Goal: Information Seeking & Learning: Find specific fact

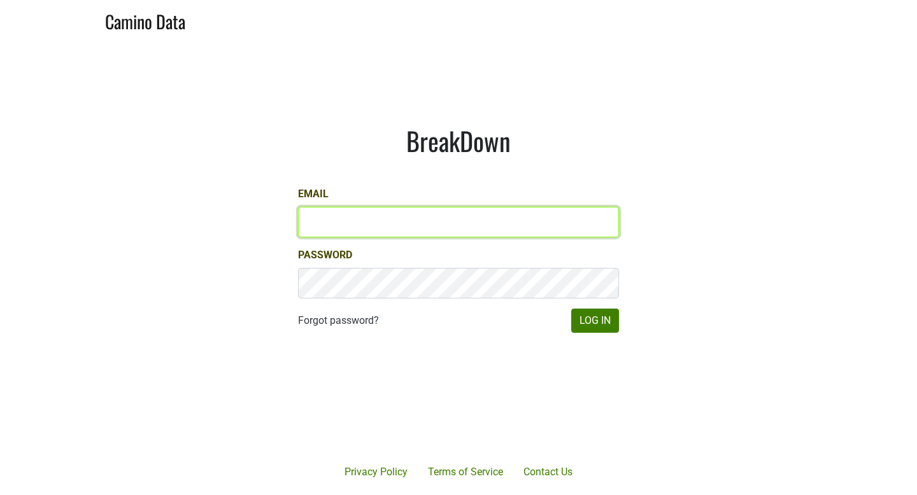
click at [330, 225] on input "Email" at bounding box center [458, 222] width 321 height 31
type input "shawn@gracefamilyvineyards.com"
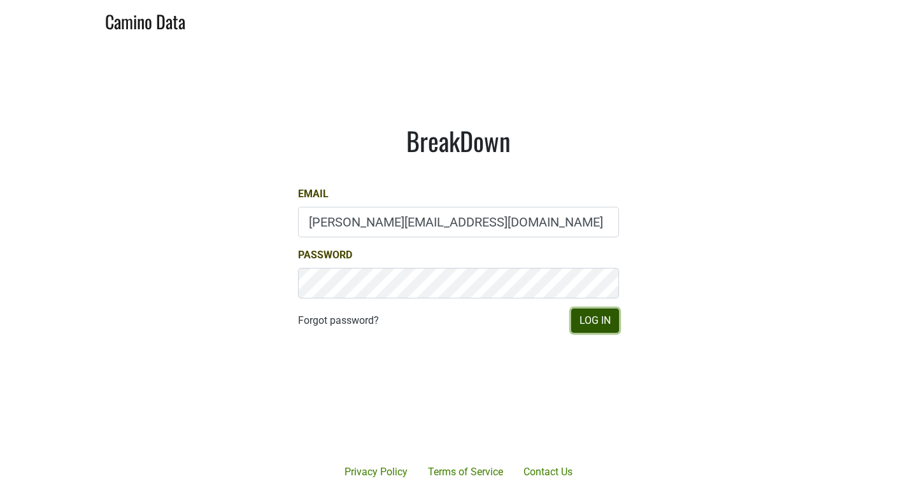
click at [593, 318] on button "Log In" at bounding box center [595, 321] width 48 height 24
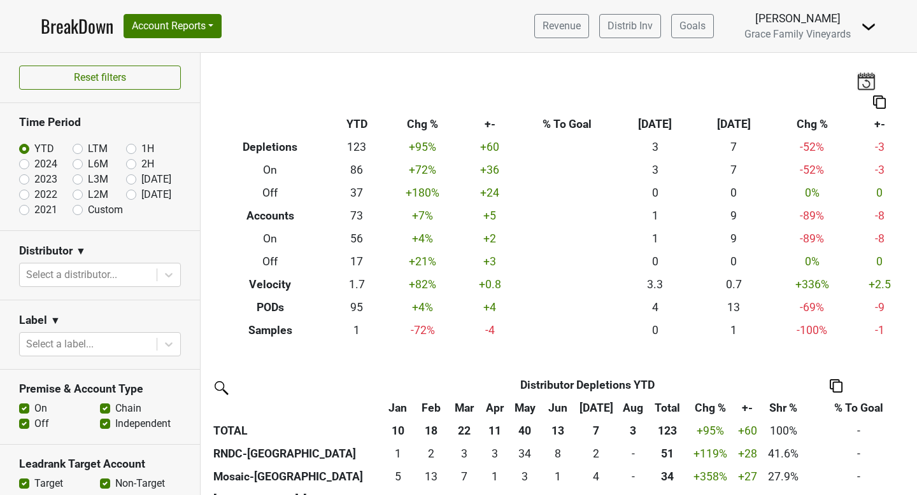
click at [865, 24] on img at bounding box center [868, 26] width 15 height 15
click at [856, 71] on link "Open Leadrank" at bounding box center [825, 72] width 101 height 20
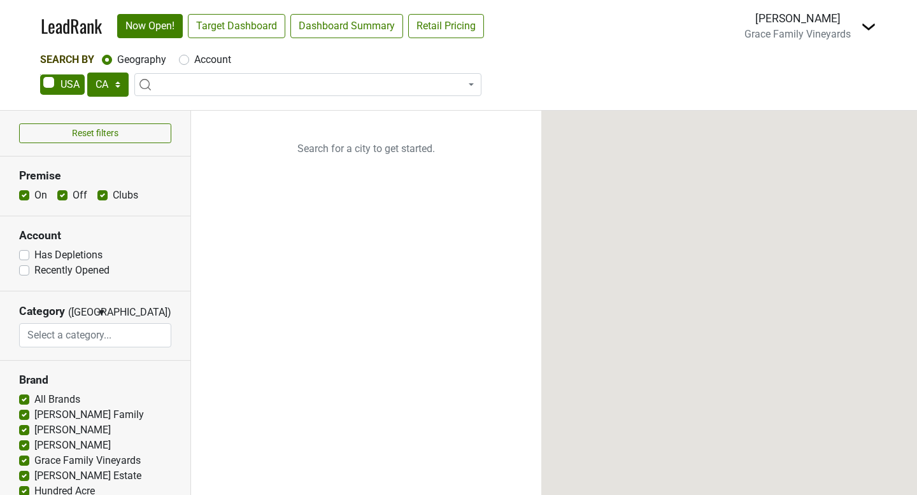
select select "CA"
select select
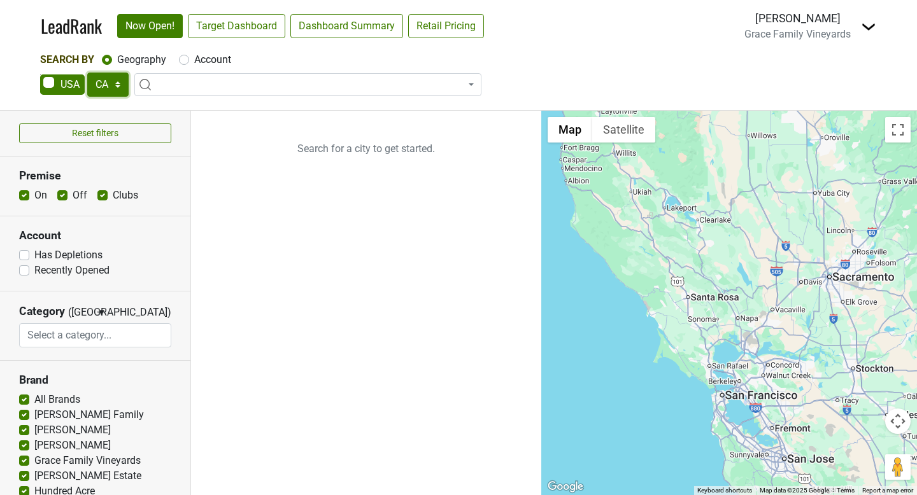
click at [119, 85] on select "AK AL AR AZ CA CO CT DC DE FL [GEOGRAPHIC_DATA] HI IA ID IL IN KS [GEOGRAPHIC_D…" at bounding box center [107, 85] width 41 height 24
select select "NY"
click at [87, 73] on select "AK AL AR AZ CA CO CT DC DE FL [GEOGRAPHIC_DATA] HI IA ID IL IN KS [GEOGRAPHIC_D…" at bounding box center [107, 85] width 41 height 24
click at [278, 269] on ul "Search for a city to get started." at bounding box center [366, 303] width 350 height 385
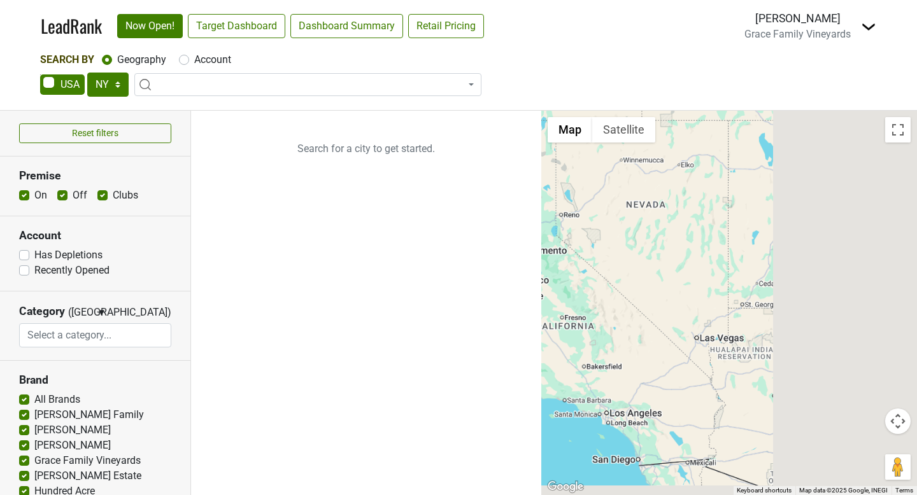
drag, startPoint x: 820, startPoint y: 279, endPoint x: 527, endPoint y: 257, distance: 294.3
click at [527, 257] on div "Reset filters Premise On Off Clubs Account Has Depletions Category" at bounding box center [458, 303] width 917 height 385
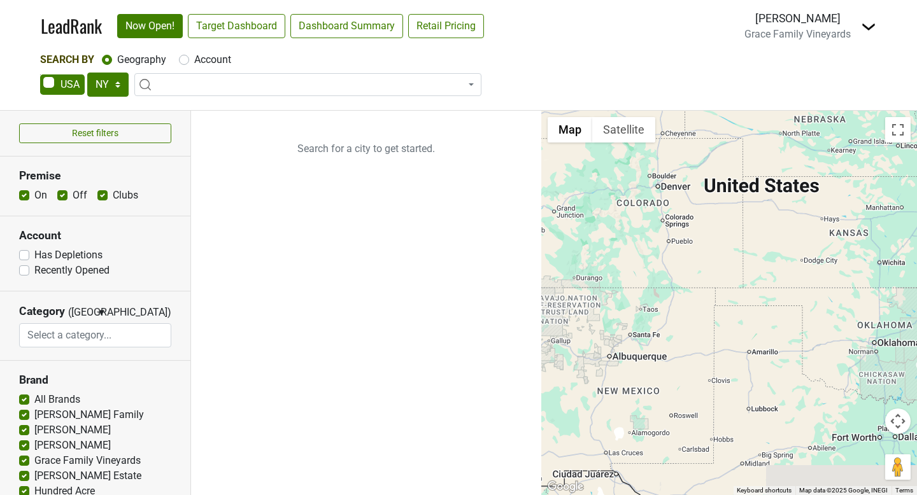
drag, startPoint x: 765, startPoint y: 271, endPoint x: 511, endPoint y: 221, distance: 259.0
click at [511, 221] on div "Reset filters Premise On Off Clubs Account Has Depletions Category" at bounding box center [458, 303] width 917 height 385
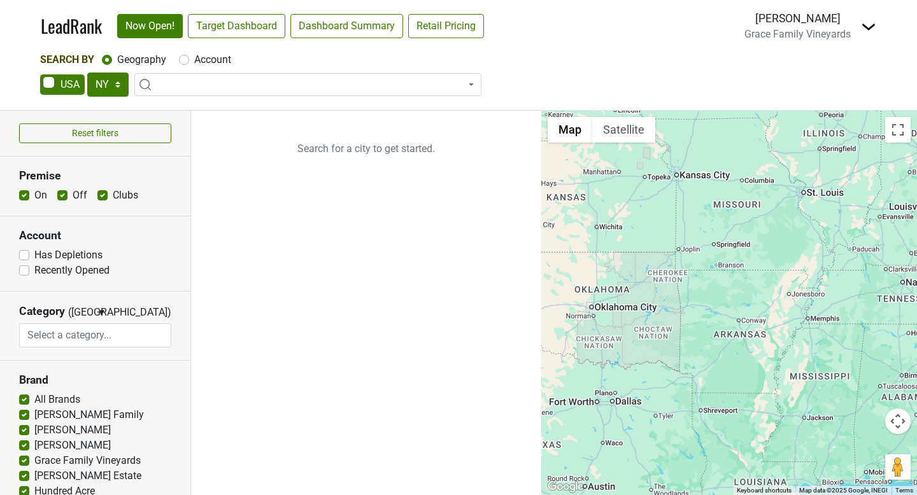
click at [183, 85] on span at bounding box center [307, 84] width 347 height 23
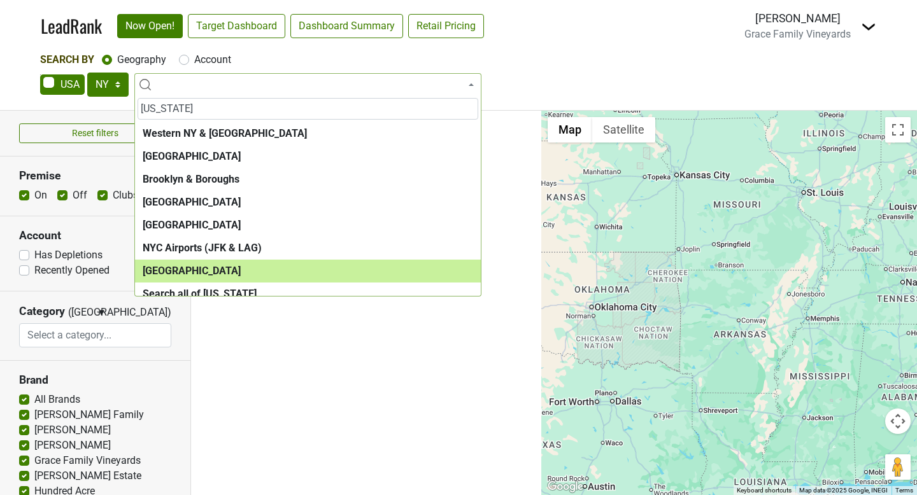
type input "[US_STATE]"
select select "1260"
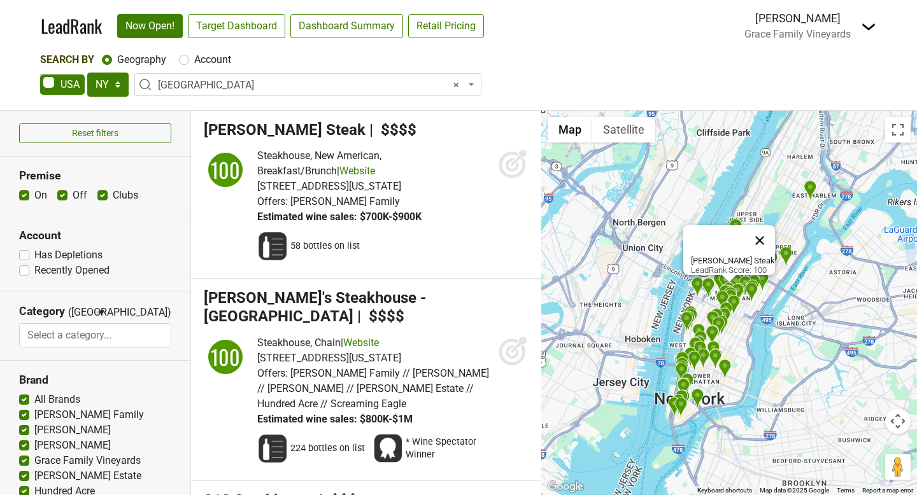
click at [766, 232] on button "Close" at bounding box center [759, 240] width 31 height 31
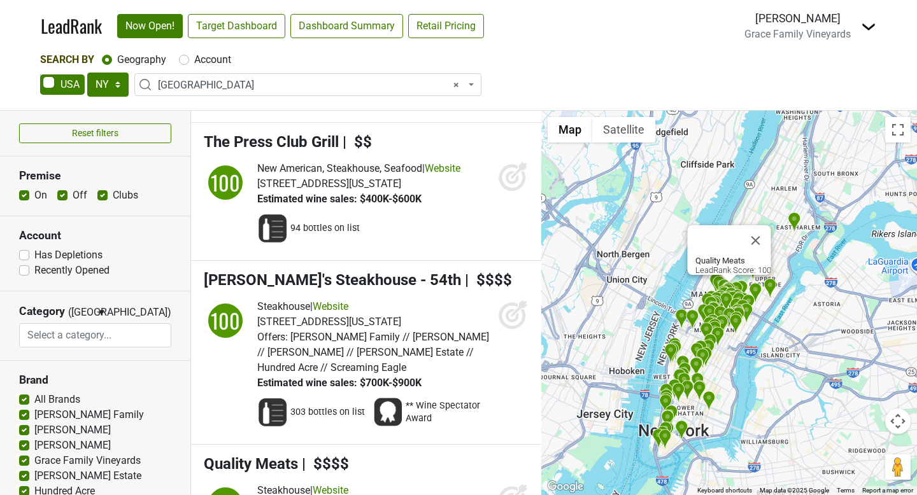
scroll to position [20, 0]
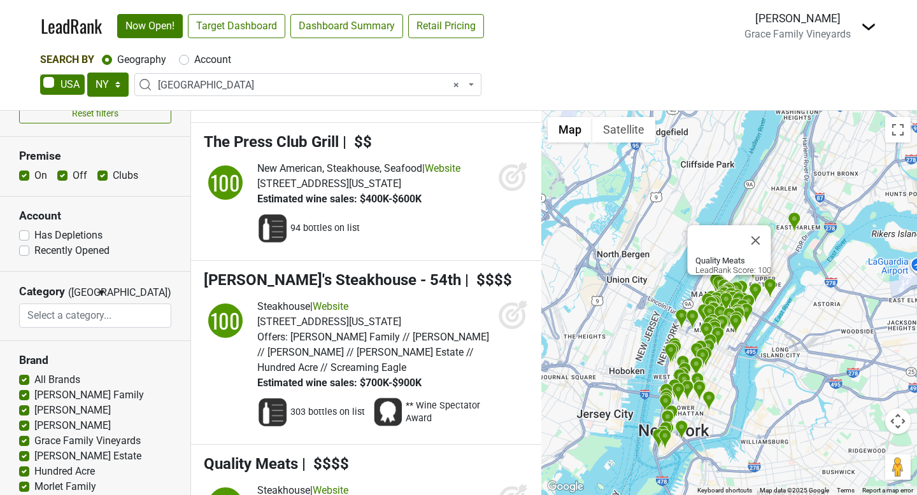
click at [34, 378] on label "All Brands" at bounding box center [57, 379] width 46 height 15
click at [22, 378] on input "All Brands" at bounding box center [24, 378] width 10 height 13
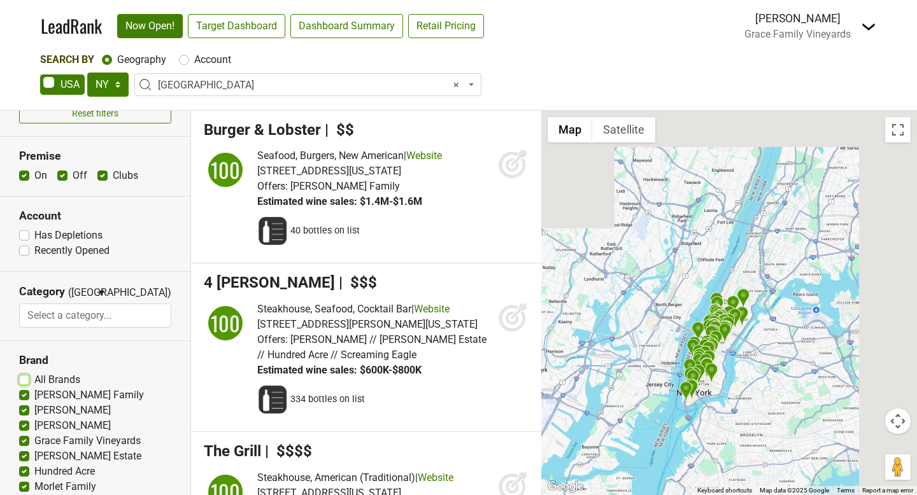
scroll to position [67, 0]
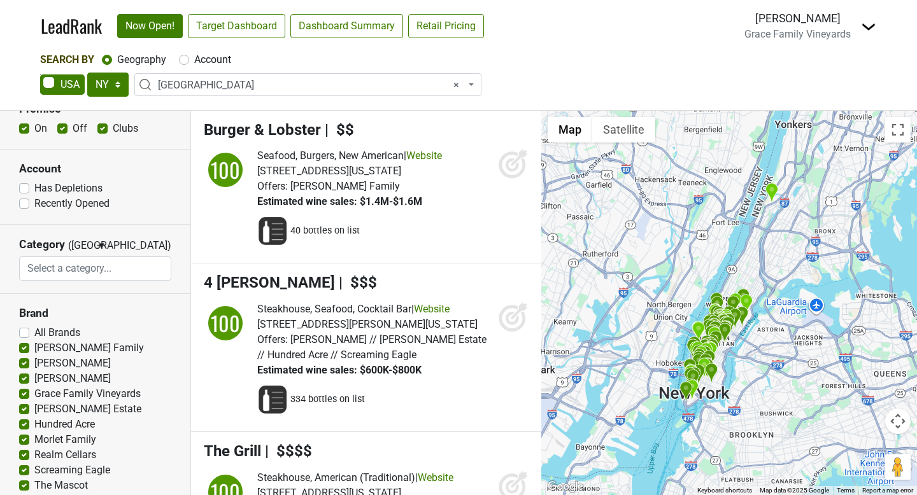
click at [34, 332] on label "All Brands" at bounding box center [57, 332] width 46 height 15
click at [22, 332] on input "All Brands" at bounding box center [24, 331] width 10 height 13
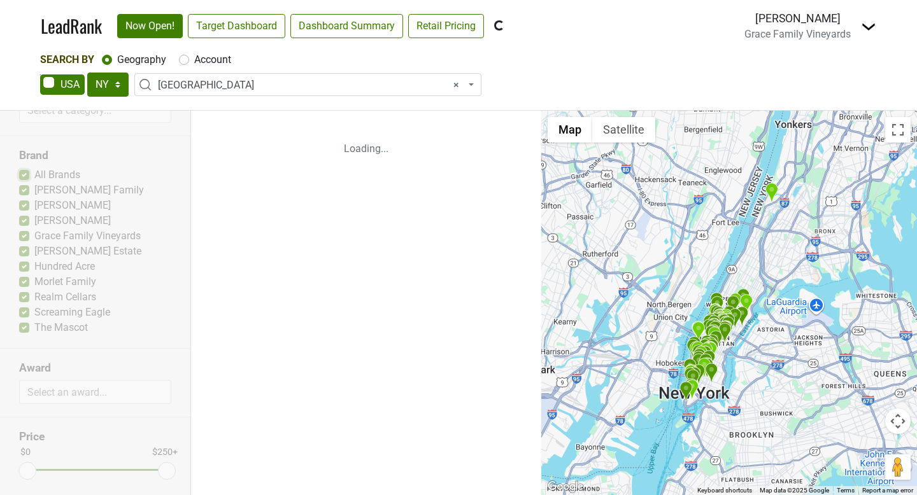
scroll to position [232, 0]
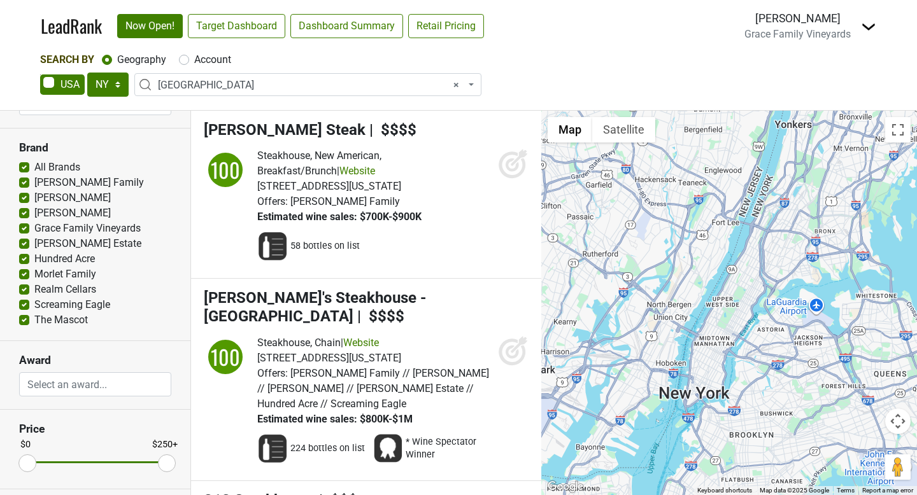
click at [34, 166] on label "All Brands" at bounding box center [57, 167] width 46 height 15
click at [25, 166] on input "All Brands" at bounding box center [24, 166] width 10 height 13
checkbox input "false"
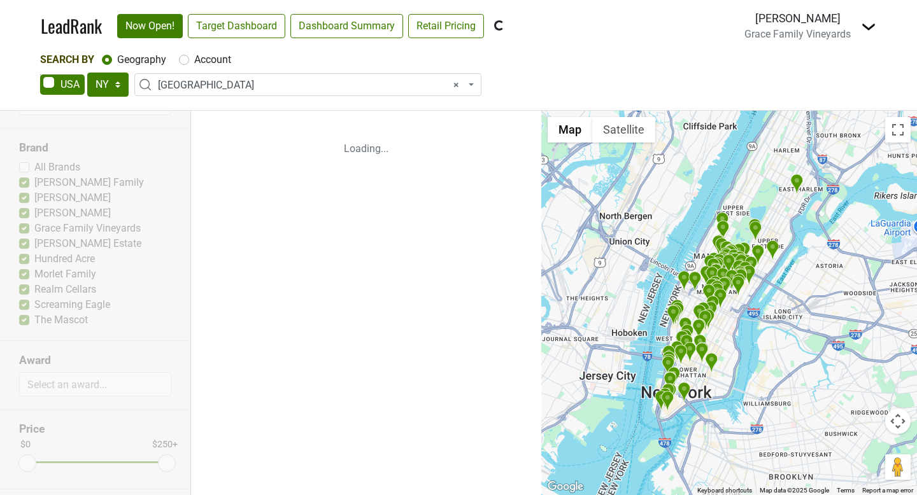
click at [26, 181] on div "Reset filters Premise On Off Clubs Account Has Depletions Recently Opened Categ…" at bounding box center [95, 303] width 191 height 385
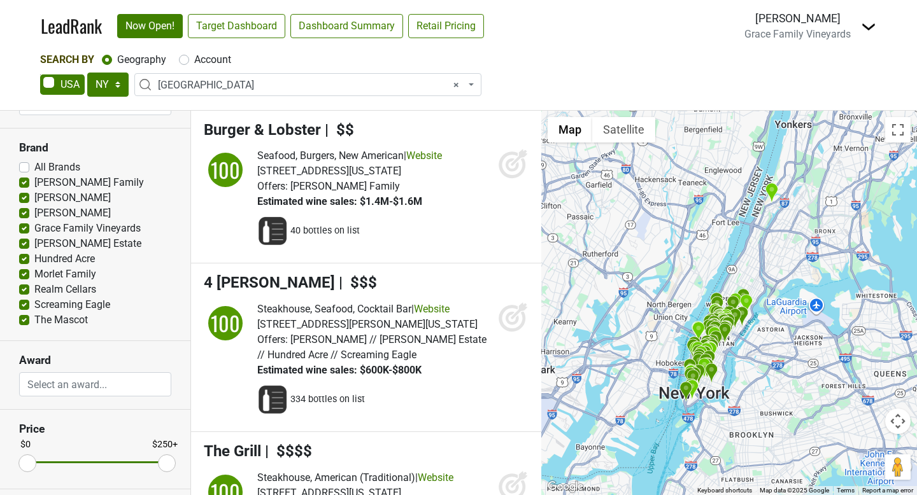
click at [34, 187] on label "[PERSON_NAME] Family" at bounding box center [89, 182] width 110 height 15
click at [25, 187] on input "[PERSON_NAME] Family" at bounding box center [24, 181] width 10 height 13
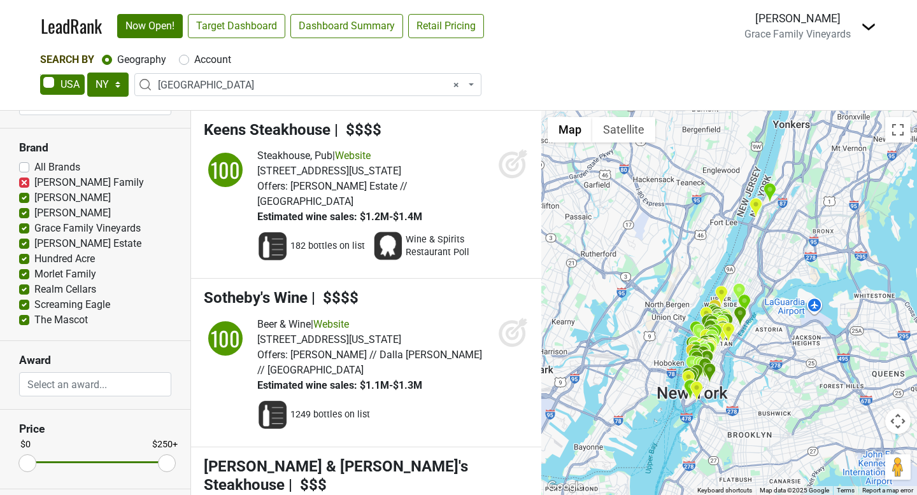
click at [34, 180] on label "[PERSON_NAME] Family" at bounding box center [89, 182] width 110 height 15
click at [24, 180] on input "[PERSON_NAME] Family" at bounding box center [24, 181] width 10 height 13
checkbox input "false"
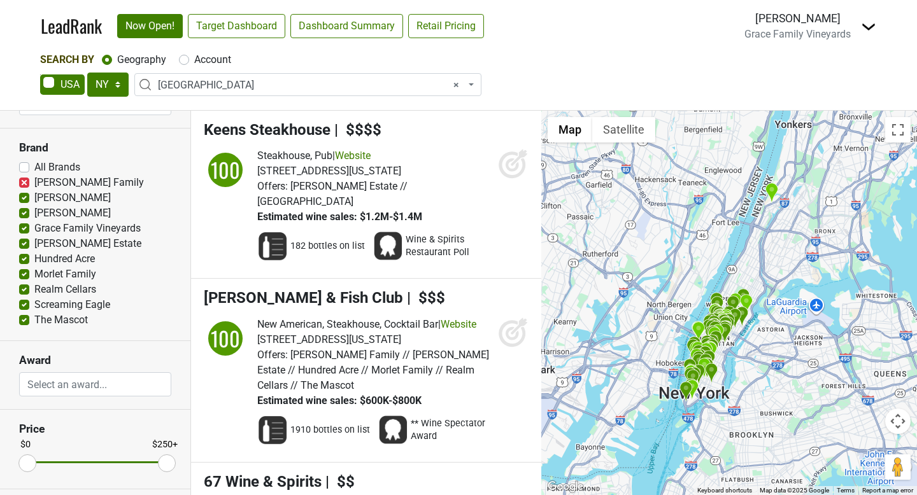
click at [34, 199] on label "[PERSON_NAME]" at bounding box center [72, 197] width 76 height 15
click at [25, 199] on input "[PERSON_NAME]" at bounding box center [24, 196] width 10 height 13
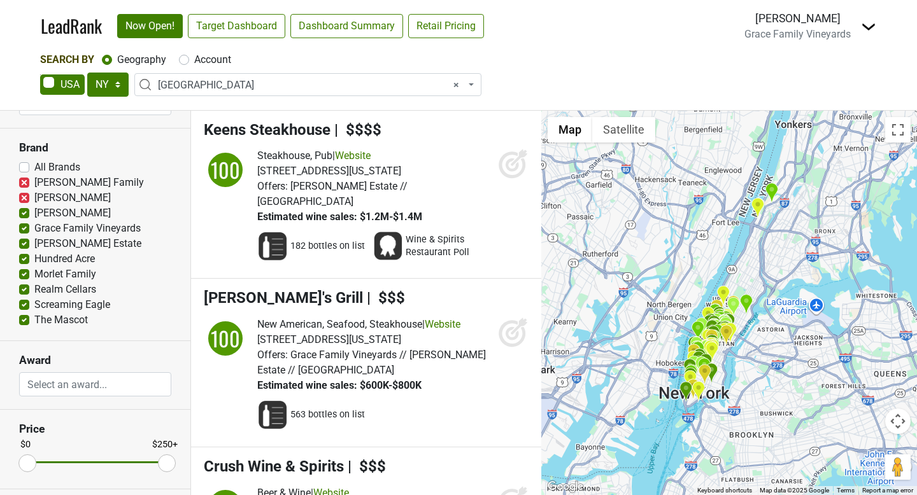
click at [34, 202] on label "[PERSON_NAME]" at bounding box center [72, 197] width 76 height 15
click at [24, 202] on input "[PERSON_NAME]" at bounding box center [24, 196] width 10 height 13
checkbox input "false"
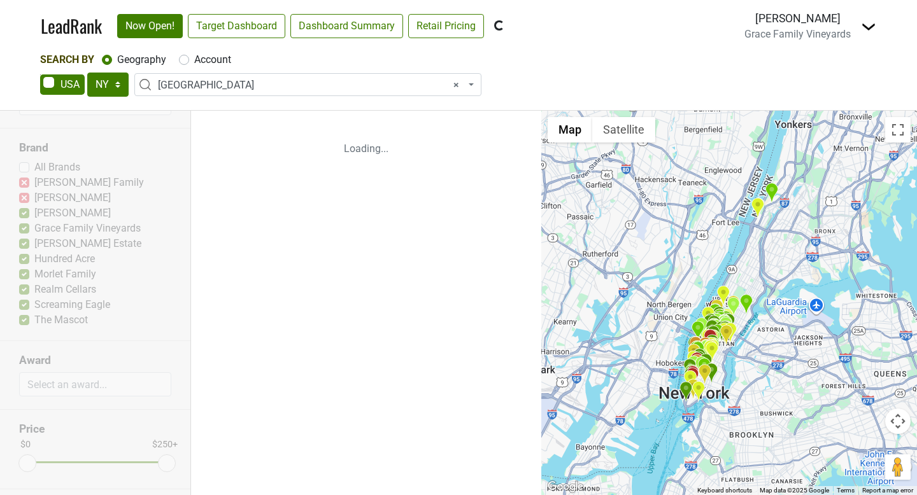
click at [34, 214] on label "[PERSON_NAME]" at bounding box center [72, 213] width 76 height 15
click at [25, 214] on input "[PERSON_NAME]" at bounding box center [24, 212] width 10 height 13
click at [34, 214] on label "[PERSON_NAME]" at bounding box center [72, 213] width 76 height 15
click at [25, 214] on input "[PERSON_NAME]" at bounding box center [24, 212] width 10 height 13
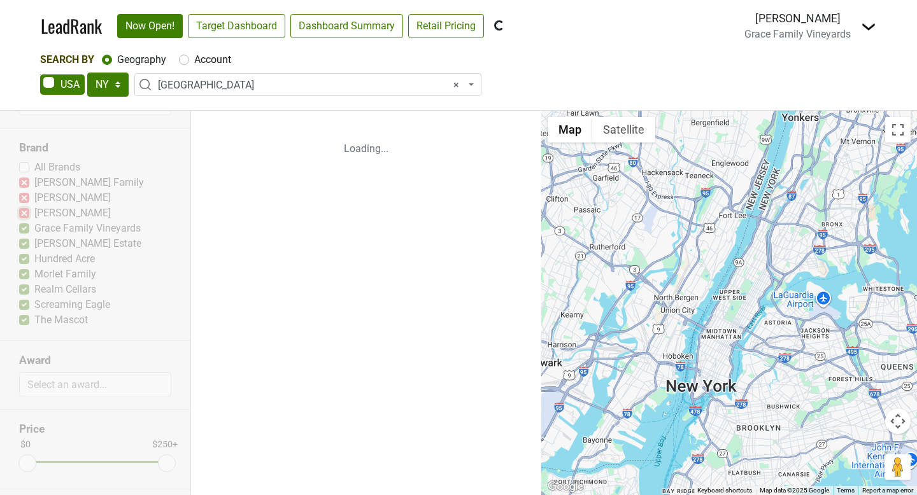
checkbox input "false"
click at [25, 227] on div "Reset filters Premise On Off Clubs Account Has Depletions Recently Opened Categ…" at bounding box center [95, 303] width 191 height 385
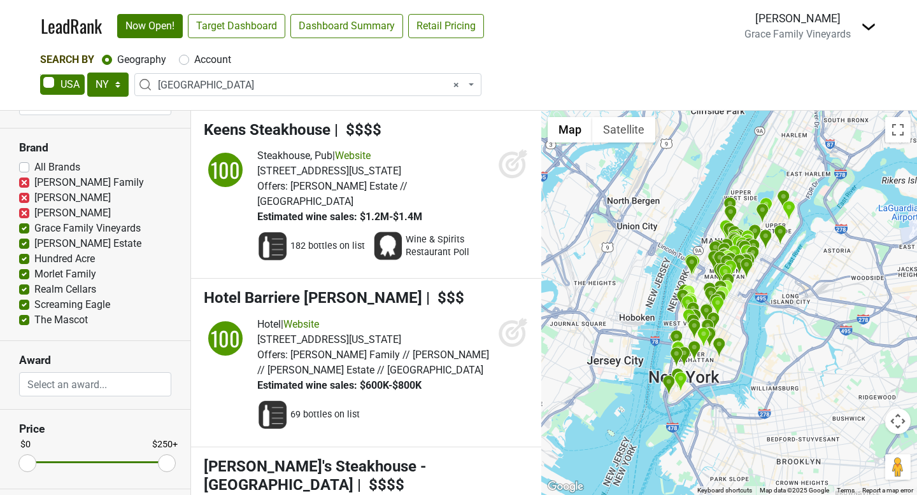
click at [34, 244] on label "[PERSON_NAME] Estate" at bounding box center [87, 243] width 107 height 15
click at [26, 244] on input "[PERSON_NAME] Estate" at bounding box center [24, 242] width 10 height 13
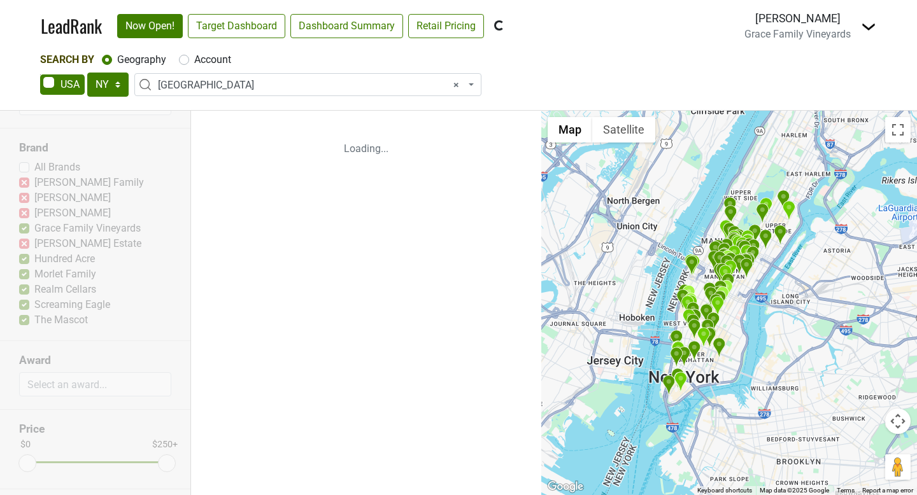
click at [34, 244] on label "[PERSON_NAME] Estate" at bounding box center [87, 243] width 107 height 15
click at [26, 244] on input "[PERSON_NAME] Estate" at bounding box center [24, 242] width 10 height 13
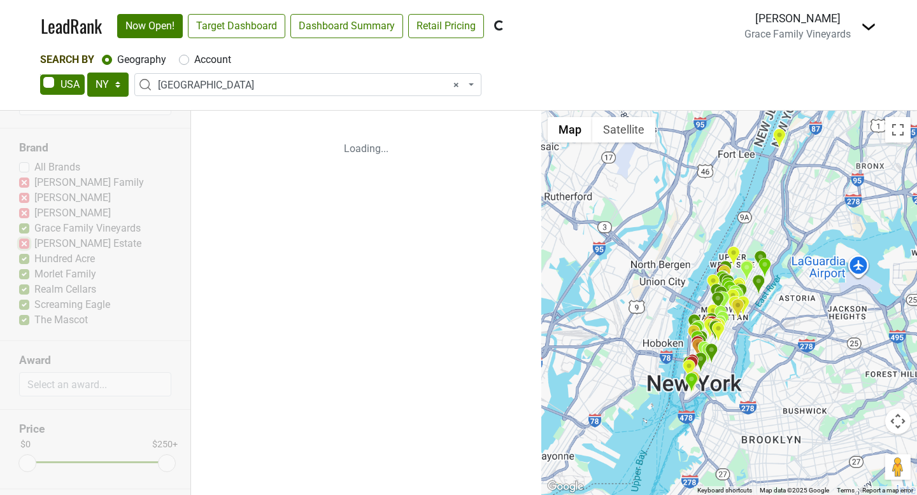
checkbox input "false"
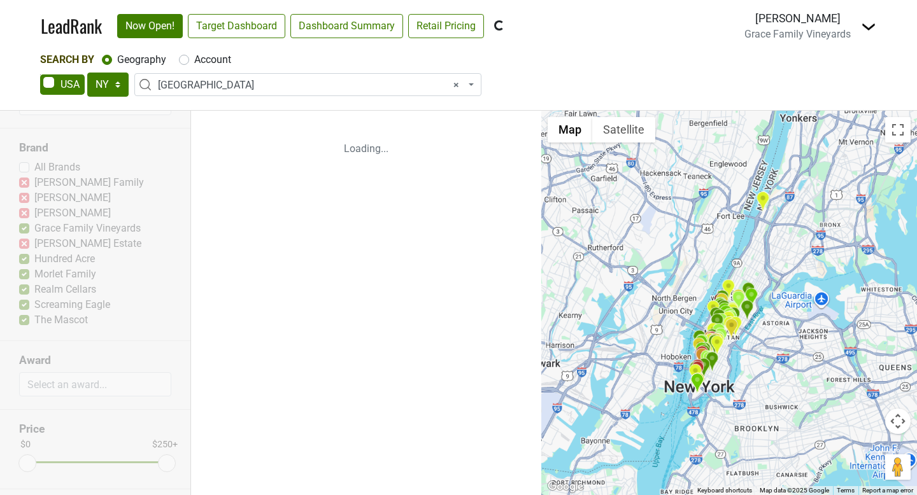
click at [34, 262] on label "Hundred Acre" at bounding box center [64, 259] width 60 height 15
click at [26, 262] on input "Hundred Acre" at bounding box center [24, 258] width 10 height 13
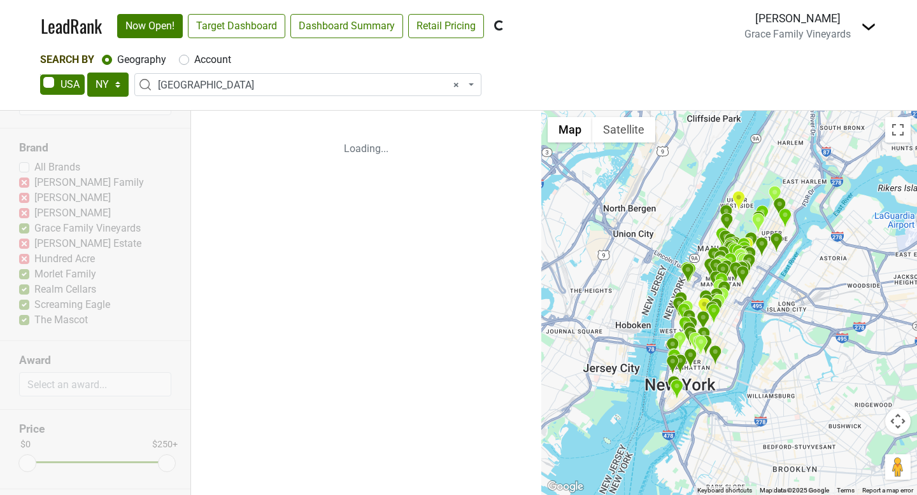
click at [26, 262] on div "Reset filters Premise On Off Clubs Account Has Depletions Recently Opened Categ…" at bounding box center [95, 303] width 191 height 385
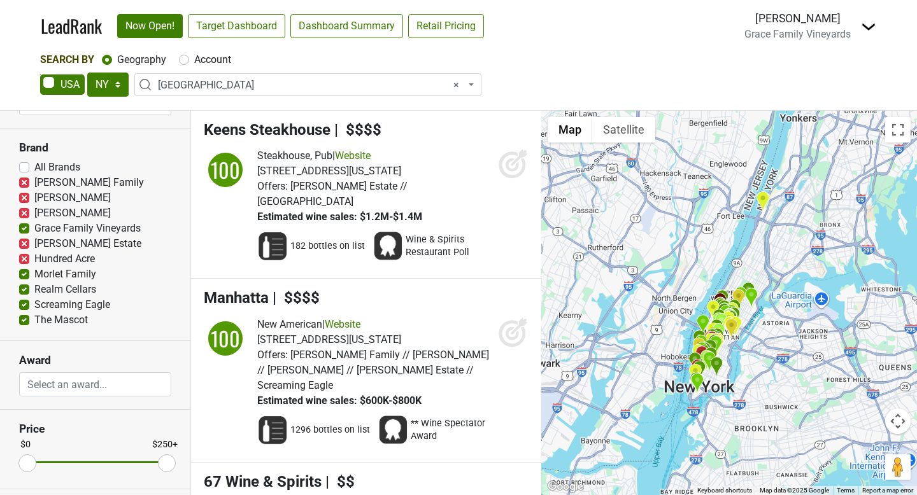
click at [34, 261] on label "Hundred Acre" at bounding box center [64, 259] width 60 height 15
click at [24, 261] on input "Hundred Acre" at bounding box center [24, 258] width 10 height 13
checkbox input "false"
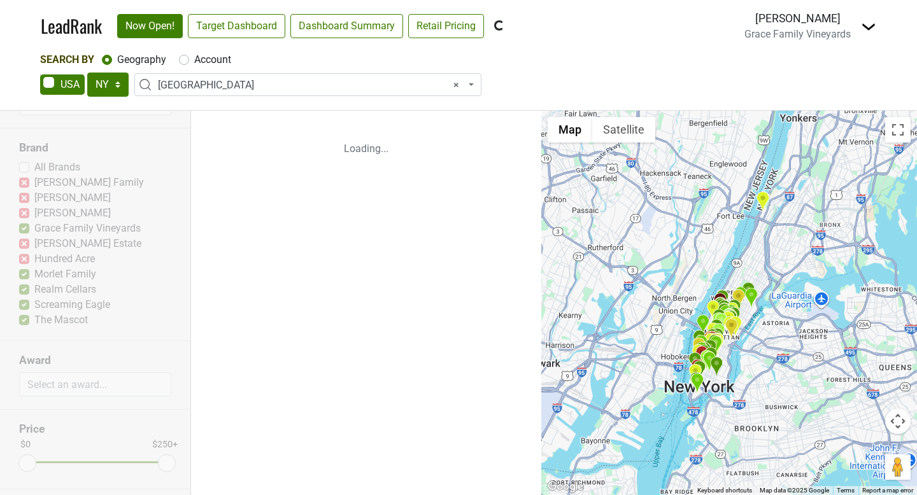
click at [27, 277] on div "Reset filters Premise On Off Clubs Account Has Depletions Recently Opened Categ…" at bounding box center [95, 303] width 191 height 385
click at [34, 277] on label "Morlet Family" at bounding box center [65, 274] width 62 height 15
click at [27, 277] on input "Morlet Family" at bounding box center [24, 273] width 10 height 13
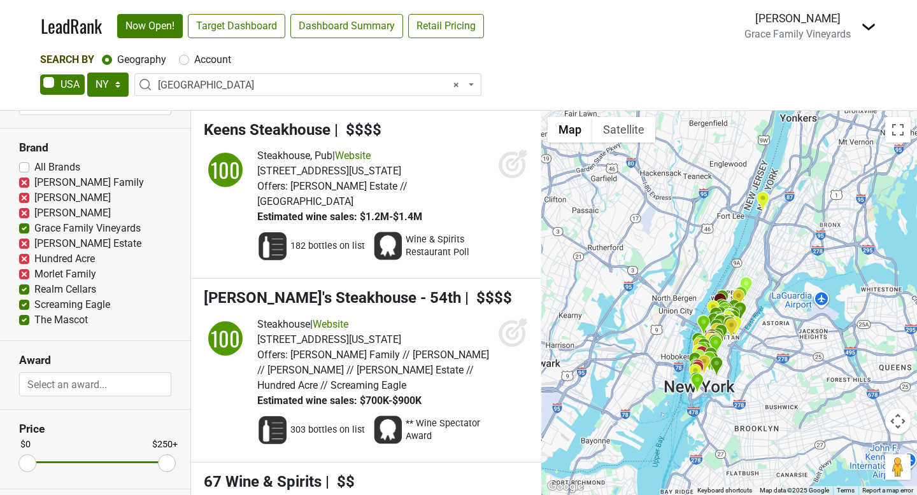
click at [34, 277] on label "Morlet Family" at bounding box center [65, 274] width 62 height 15
click at [27, 277] on input "Morlet Family" at bounding box center [24, 273] width 10 height 13
checkbox input "false"
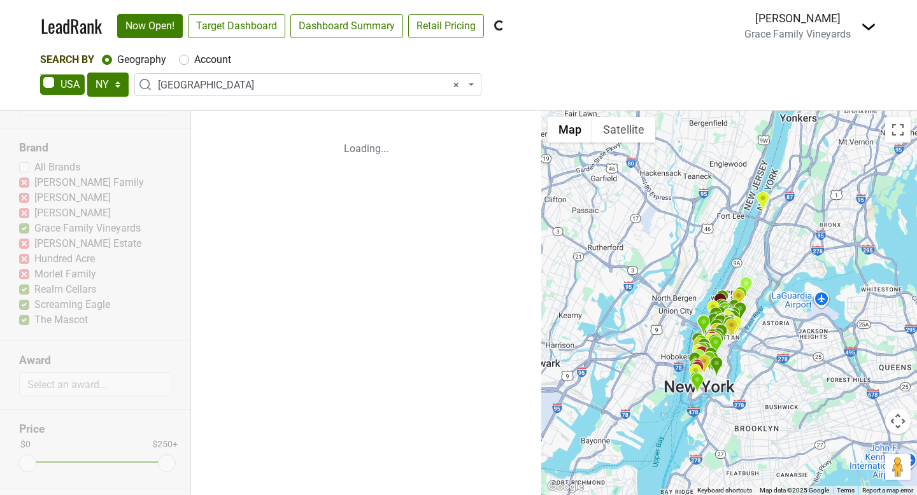
click at [34, 292] on label "Realm Cellars" at bounding box center [65, 289] width 62 height 15
click at [22, 292] on input "Realm Cellars" at bounding box center [24, 288] width 10 height 13
click at [22, 292] on div "Reset filters Premise On Off Clubs Account Has Depletions Recently Opened Categ…" at bounding box center [95, 303] width 191 height 385
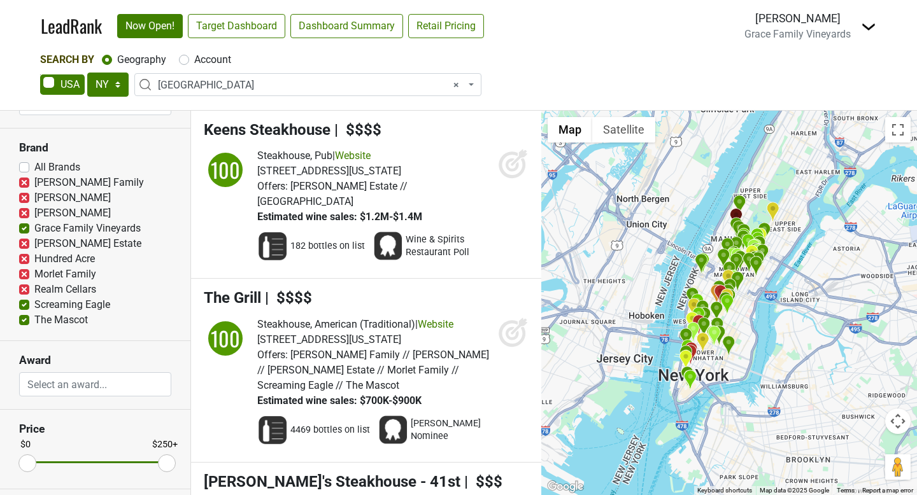
click at [34, 292] on label "Realm Cellars" at bounding box center [65, 289] width 62 height 15
click at [22, 292] on input "Realm Cellars" at bounding box center [24, 288] width 10 height 13
checkbox input "false"
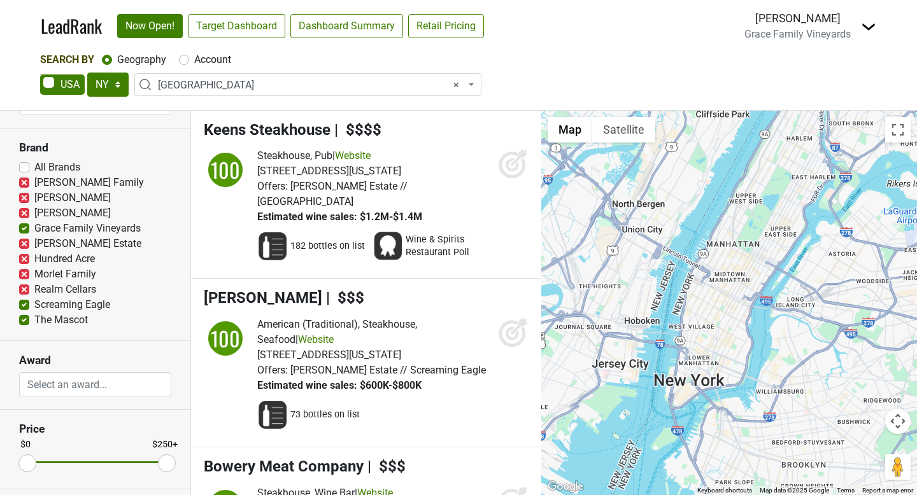
click at [34, 304] on label "Screaming Eagle" at bounding box center [72, 304] width 76 height 15
click at [26, 304] on input "Screaming Eagle" at bounding box center [24, 303] width 10 height 13
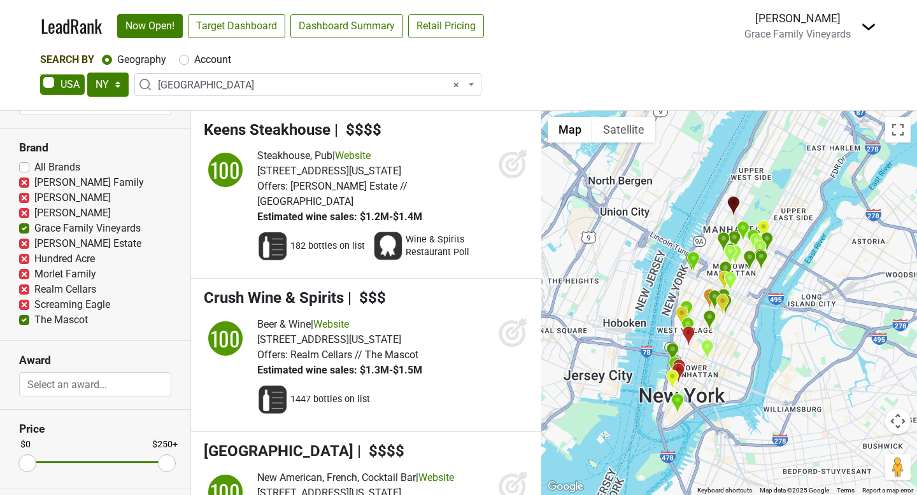
click at [34, 304] on label "Screaming Eagle" at bounding box center [72, 304] width 76 height 15
click at [26, 304] on input "Screaming Eagle" at bounding box center [24, 303] width 10 height 13
checkbox input "false"
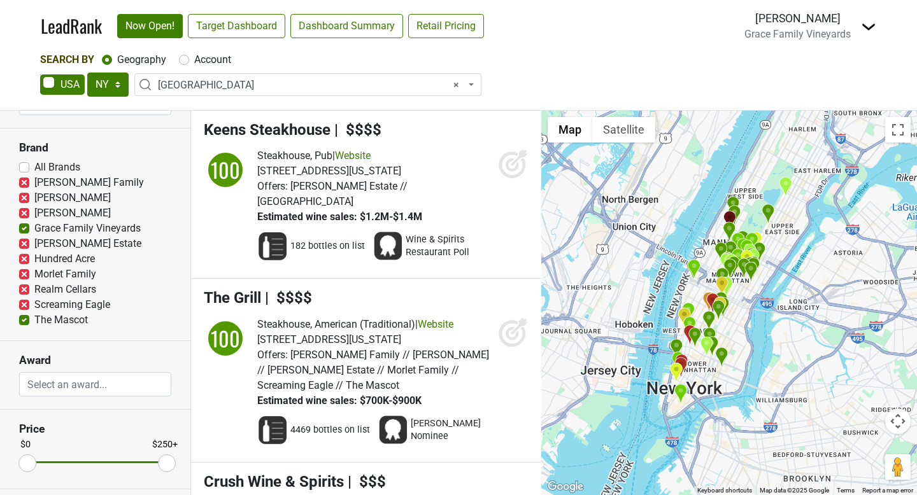
click at [34, 319] on label "The Mascot" at bounding box center [60, 320] width 53 height 15
click at [23, 319] on input "The Mascot" at bounding box center [24, 319] width 10 height 13
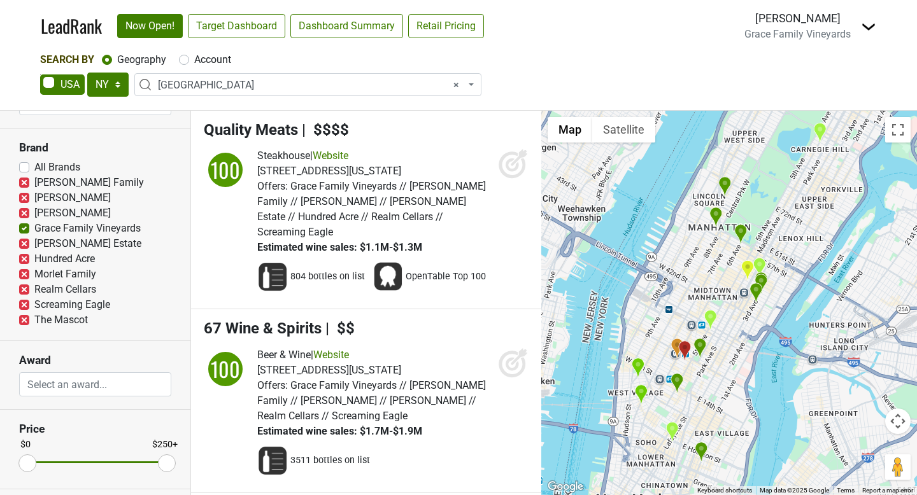
click at [34, 319] on label "The Mascot" at bounding box center [60, 320] width 53 height 15
click at [23, 319] on input "The Mascot" at bounding box center [24, 319] width 10 height 13
checkbox input "false"
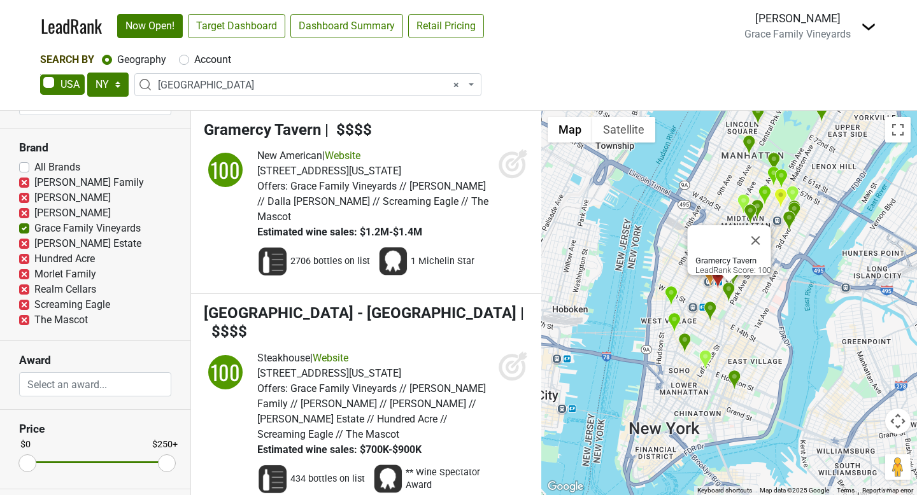
click at [615, 252] on div "Gramercy Tavern LeadRank Score: 100" at bounding box center [729, 303] width 376 height 385
click at [763, 236] on button "Close" at bounding box center [756, 240] width 31 height 31
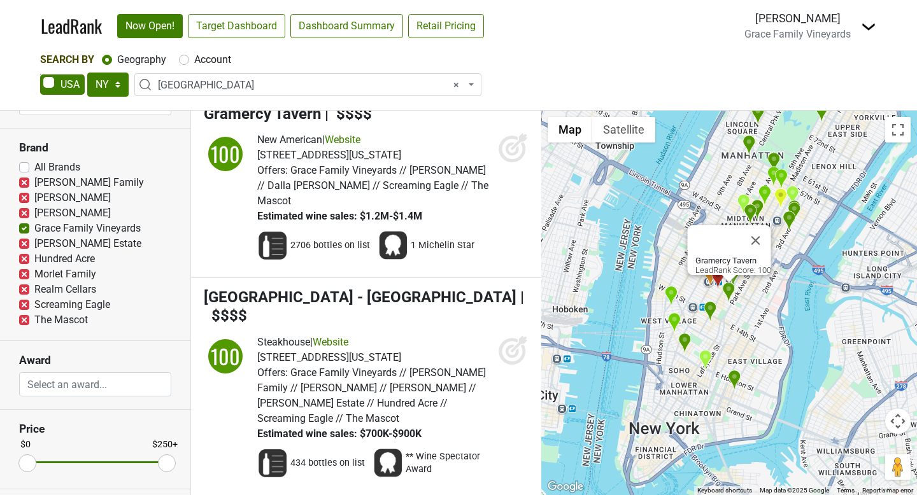
scroll to position [0, 0]
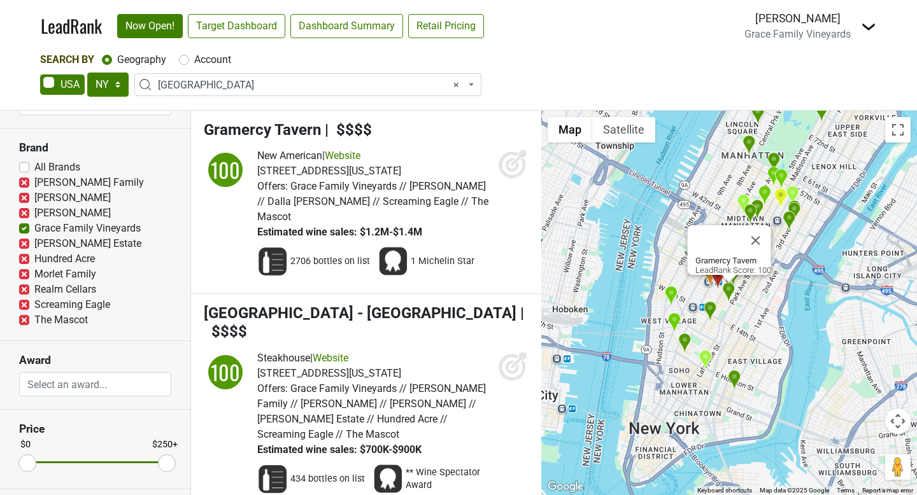
click at [749, 139] on img "Per Se" at bounding box center [748, 145] width 13 height 21
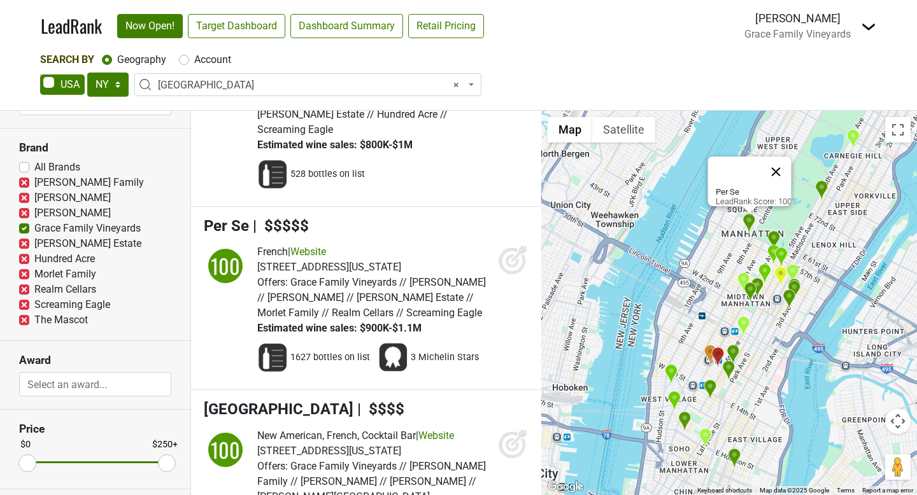
scroll to position [1640, 0]
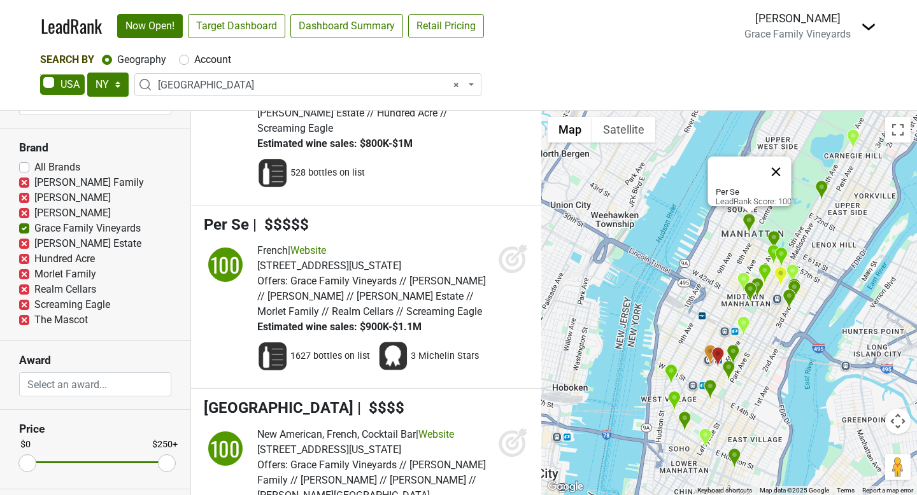
click at [787, 161] on button "Close" at bounding box center [776, 172] width 31 height 31
click at [854, 133] on img "K&D Wines & Spirits" at bounding box center [852, 139] width 13 height 21
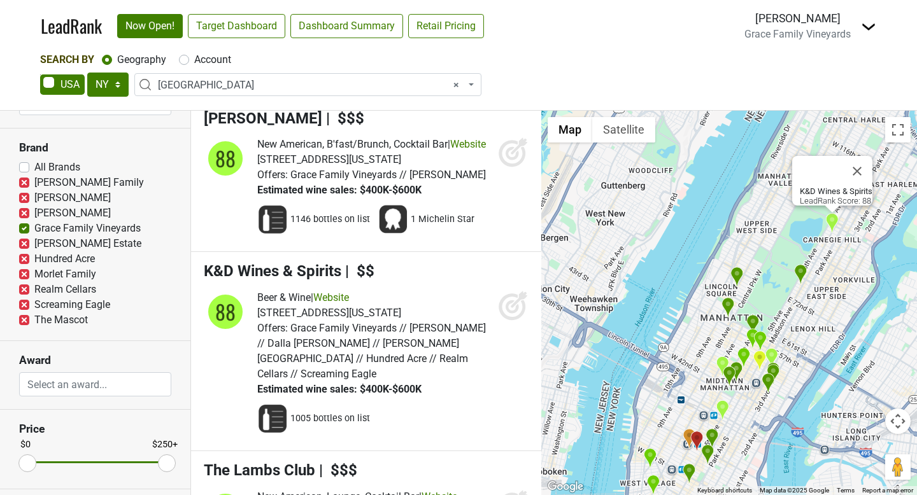
scroll to position [3586, 0]
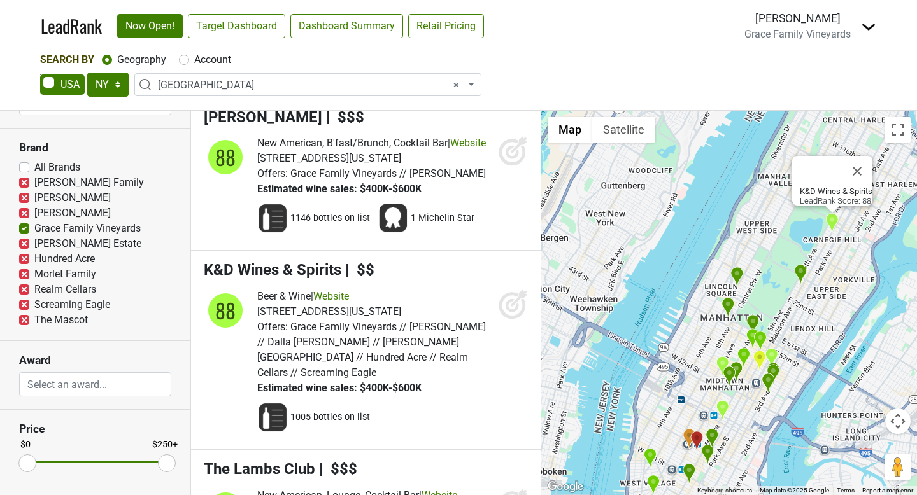
click at [798, 274] on img "The Mark Hotel" at bounding box center [800, 274] width 13 height 21
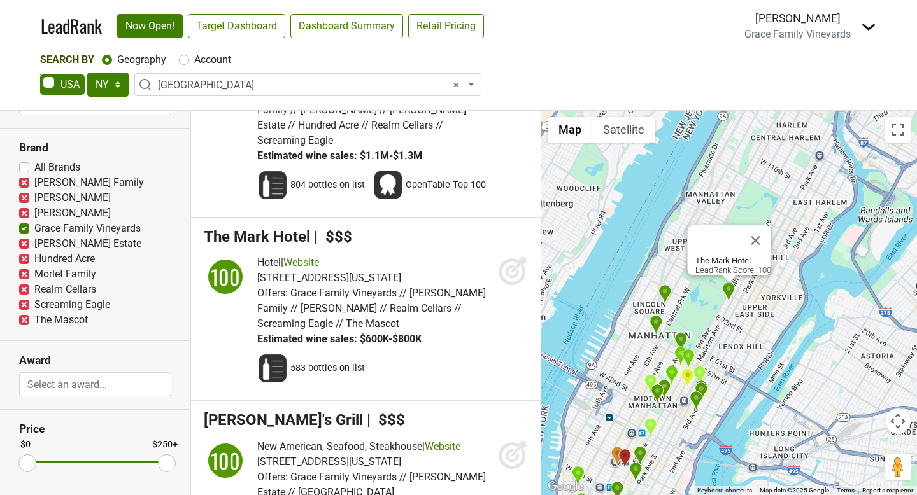
scroll to position [683, 0]
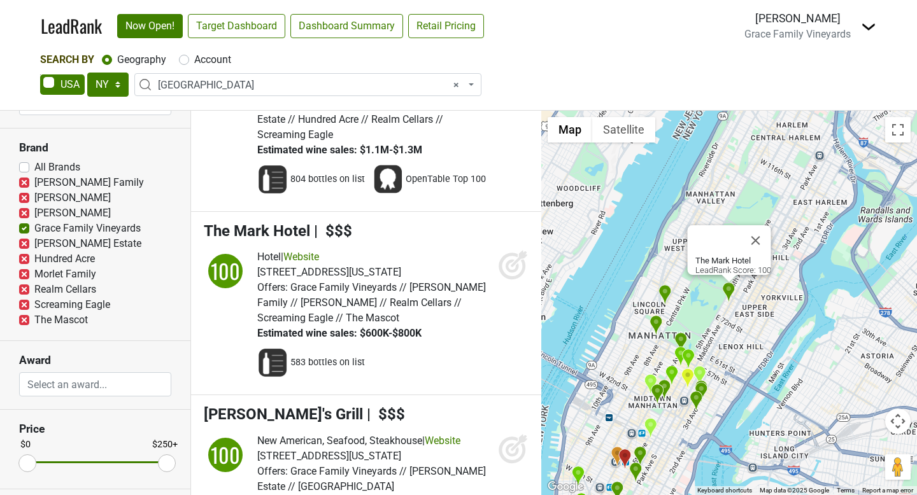
click at [34, 227] on label "Grace Family Vineyards" at bounding box center [87, 228] width 106 height 15
click at [24, 227] on input "Grace Family Vineyards" at bounding box center [24, 227] width 10 height 13
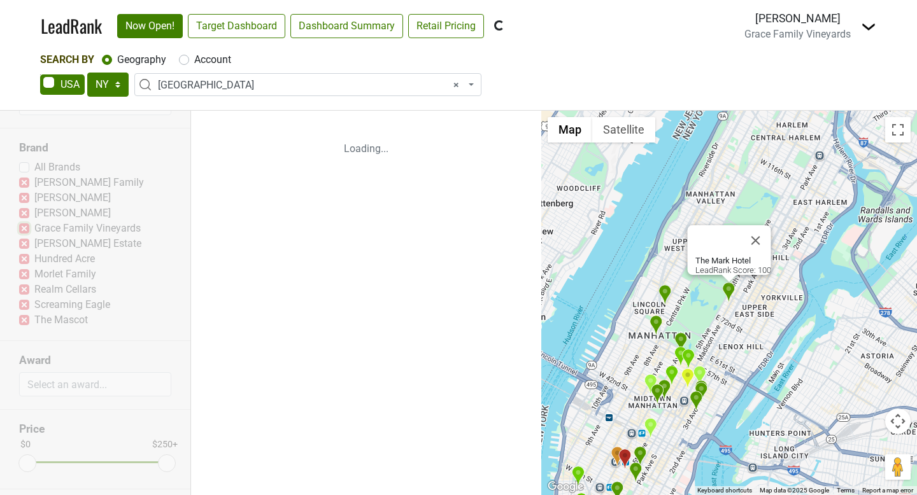
scroll to position [0, 0]
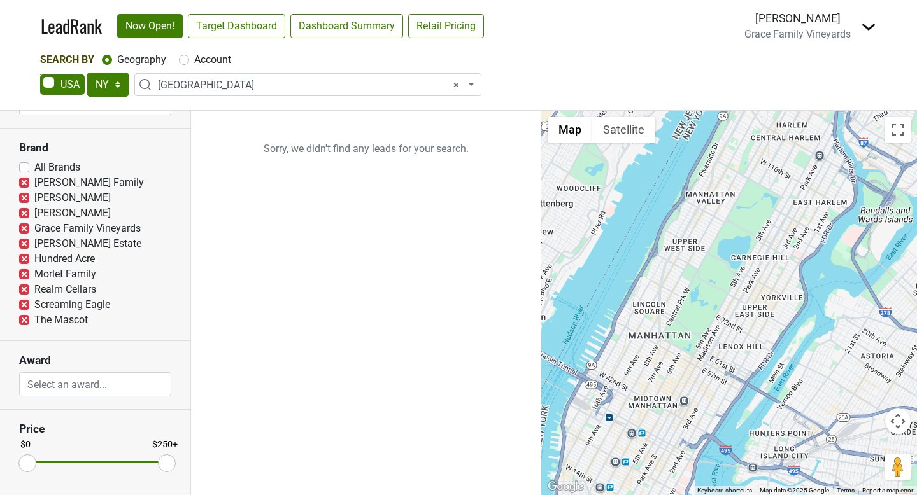
click at [34, 230] on label "Grace Family Vineyards" at bounding box center [87, 228] width 106 height 15
click at [25, 230] on input "Grace Family Vineyards" at bounding box center [24, 227] width 10 height 13
checkbox input "false"
click at [34, 212] on label "[PERSON_NAME]" at bounding box center [72, 213] width 76 height 15
click at [26, 212] on input "[PERSON_NAME]" at bounding box center [24, 212] width 10 height 13
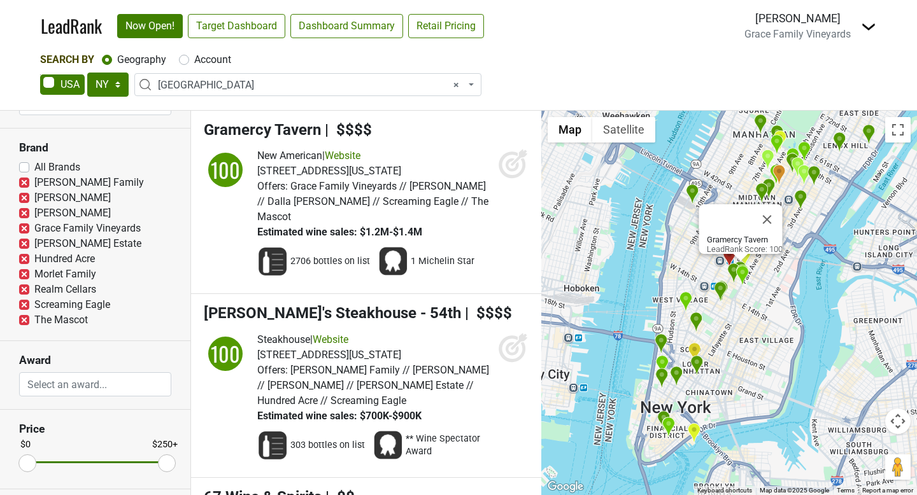
drag, startPoint x: 727, startPoint y: 285, endPoint x: 551, endPoint y: 293, distance: 175.9
click at [551, 293] on div "Gramercy Tavern LeadRank Score: 100" at bounding box center [729, 303] width 376 height 385
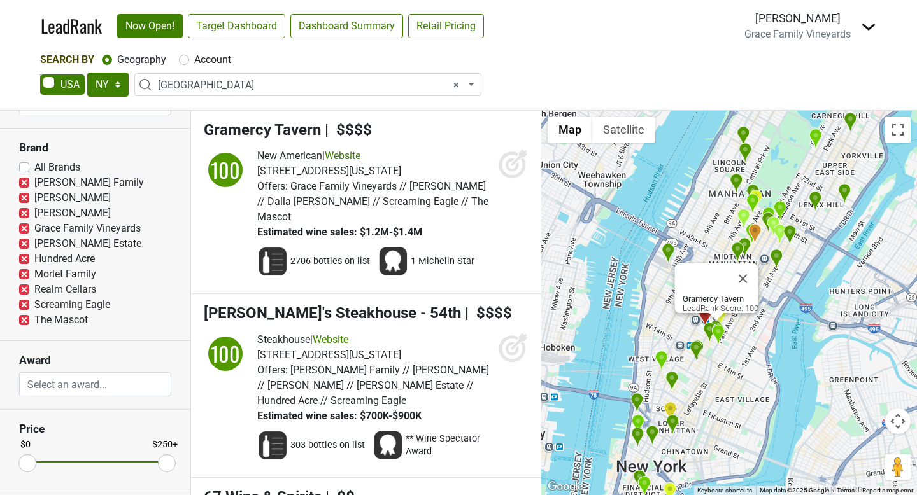
drag, startPoint x: 737, startPoint y: 325, endPoint x: 723, endPoint y: 388, distance: 64.7
click at [723, 388] on div "Gramercy Tavern LeadRank Score: 100" at bounding box center [729, 303] width 376 height 385
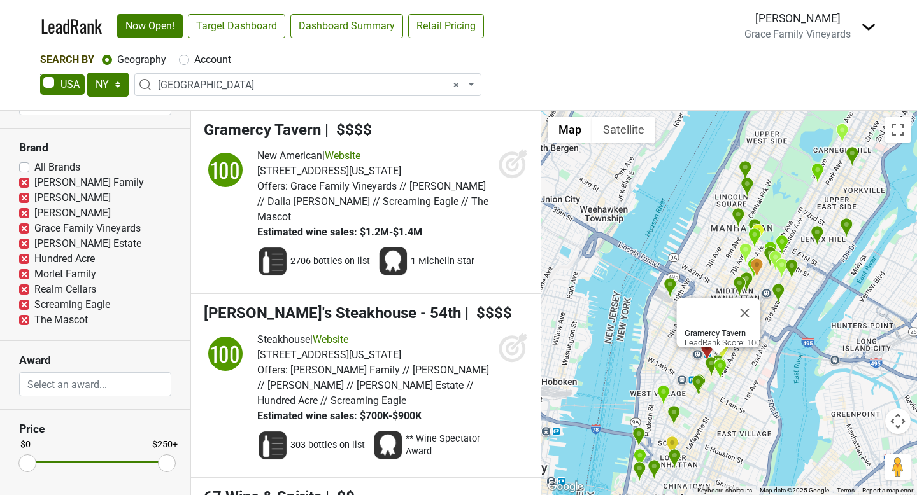
drag, startPoint x: 683, startPoint y: 239, endPoint x: 684, endPoint y: 273, distance: 33.2
click at [684, 273] on div "Gramercy Tavern LeadRank Score: 100" at bounding box center [729, 303] width 376 height 385
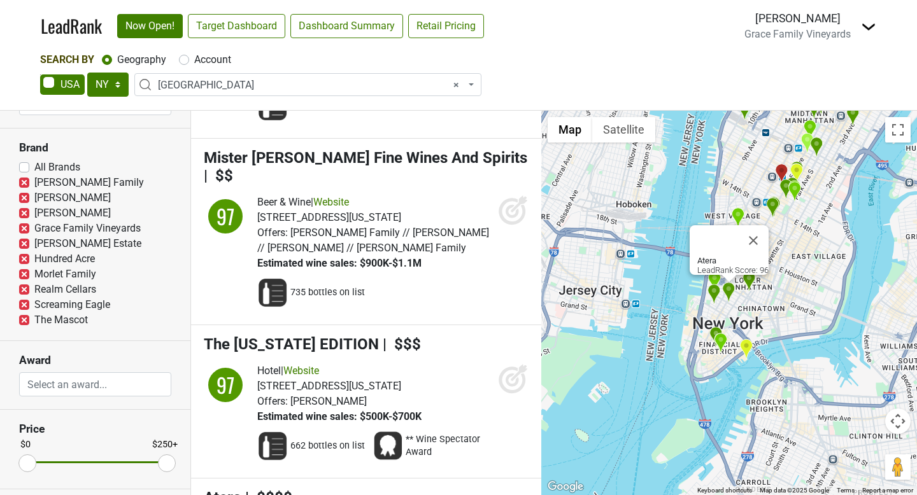
scroll to position [3908, 0]
click at [235, 488] on span "Atera" at bounding box center [223, 497] width 38 height 18
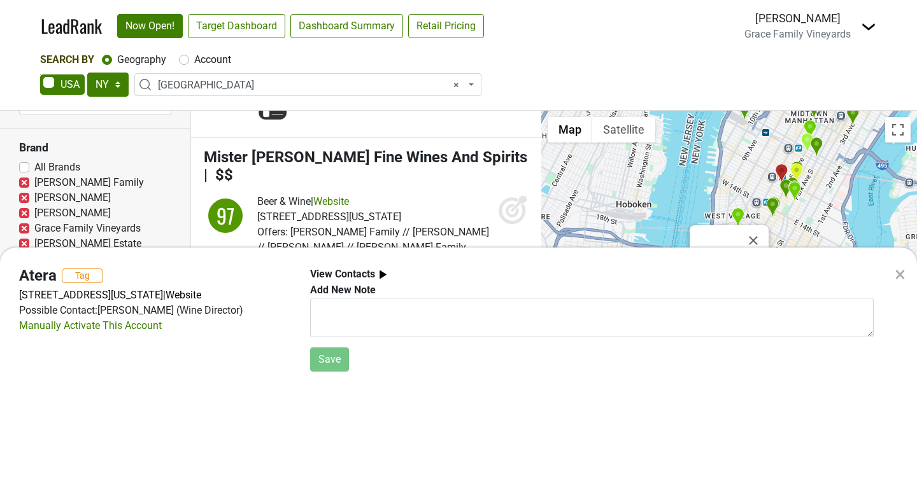
click at [35, 275] on h4 "Atera" at bounding box center [38, 276] width 38 height 18
click at [897, 270] on div "×" at bounding box center [900, 274] width 11 height 31
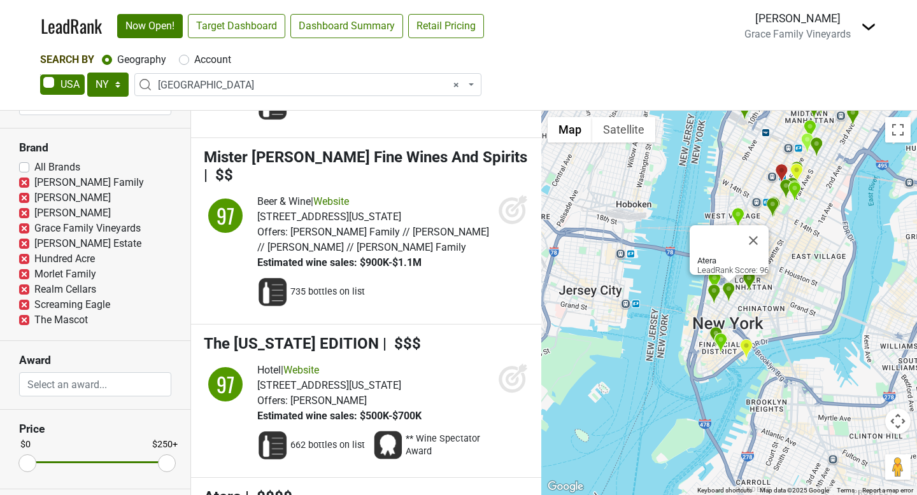
click at [213, 488] on span "Atera" at bounding box center [223, 497] width 38 height 18
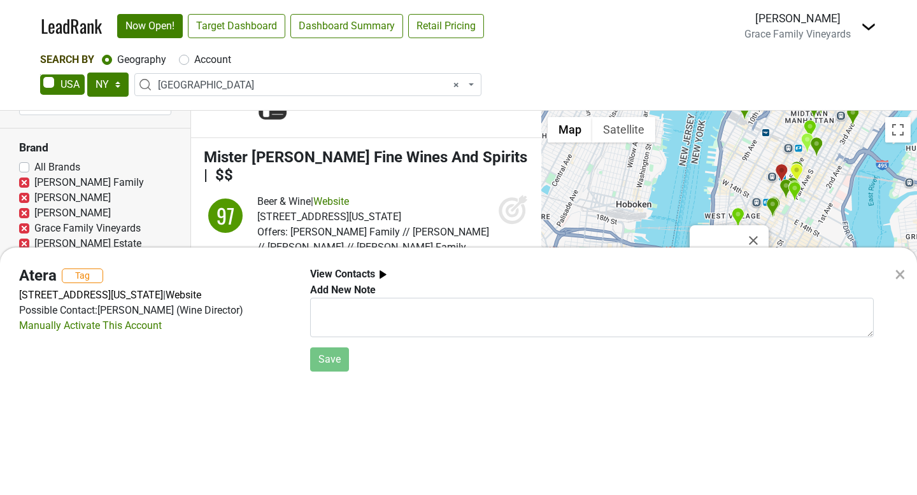
click at [41, 277] on h4 "Atera" at bounding box center [38, 276] width 38 height 18
click at [35, 273] on h4 "Atera" at bounding box center [38, 276] width 38 height 18
click at [139, 311] on div "Possible Contact: [PERSON_NAME] (Wine Director)" at bounding box center [155, 310] width 272 height 15
click at [904, 269] on div "×" at bounding box center [900, 274] width 11 height 31
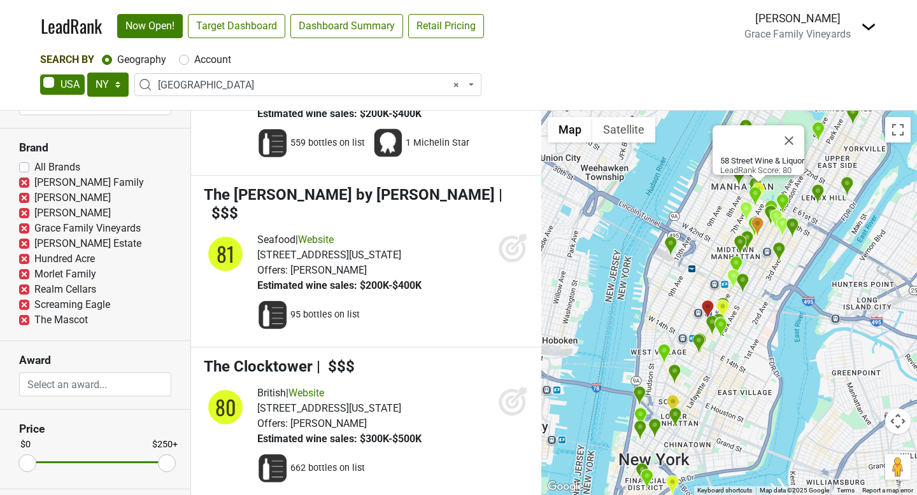
scroll to position [8351, 0]
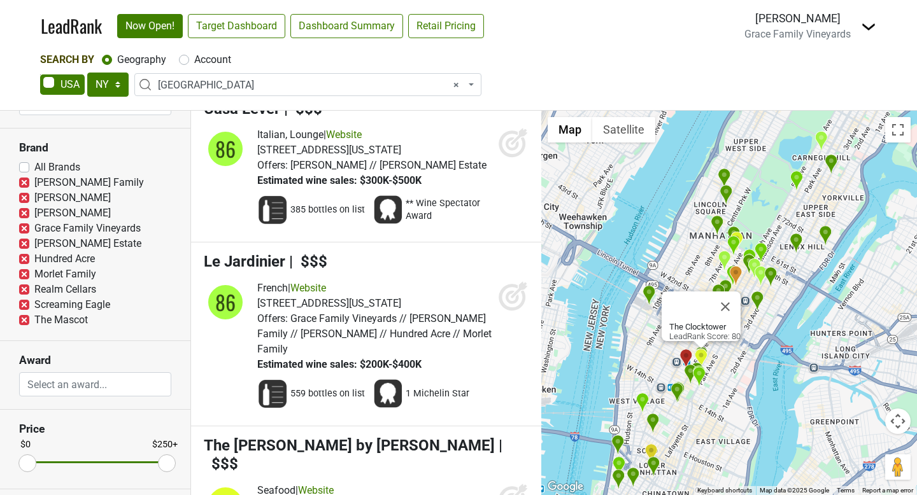
scroll to position [7934, 0]
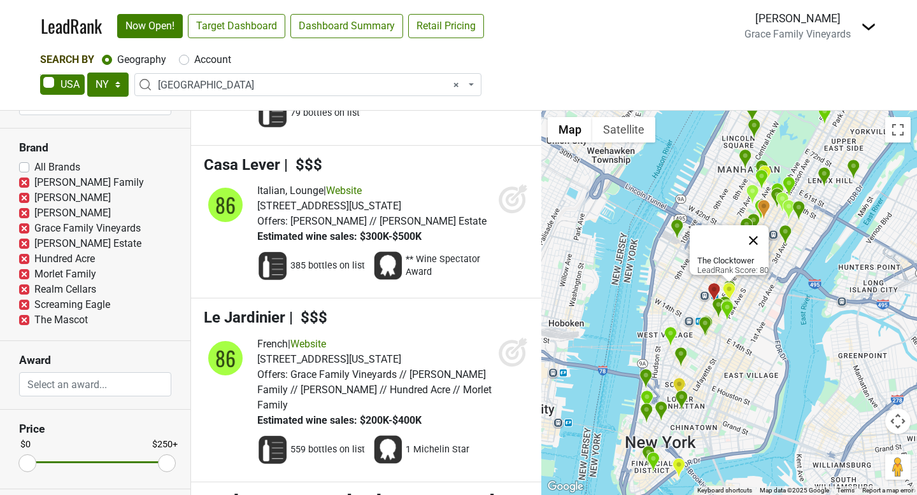
click at [758, 231] on button "Close" at bounding box center [753, 240] width 31 height 31
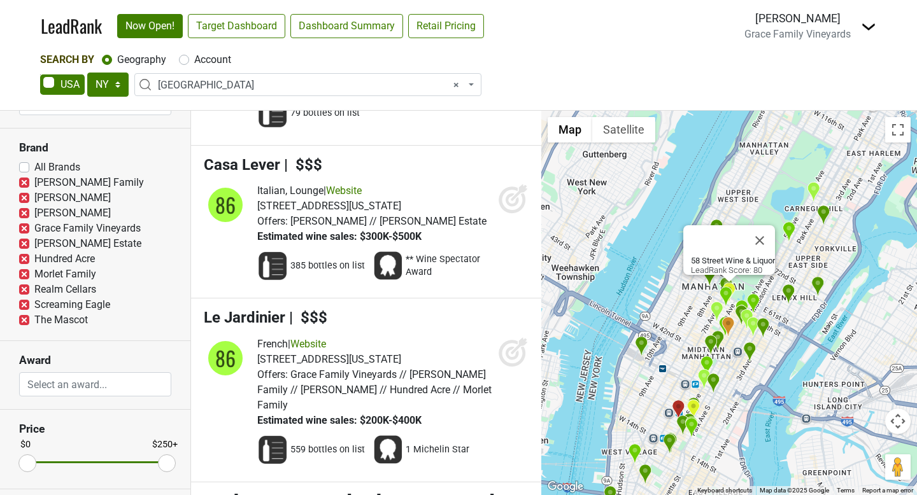
click at [34, 212] on label "[PERSON_NAME]" at bounding box center [72, 213] width 76 height 15
click at [25, 212] on input "[PERSON_NAME]" at bounding box center [24, 212] width 10 height 13
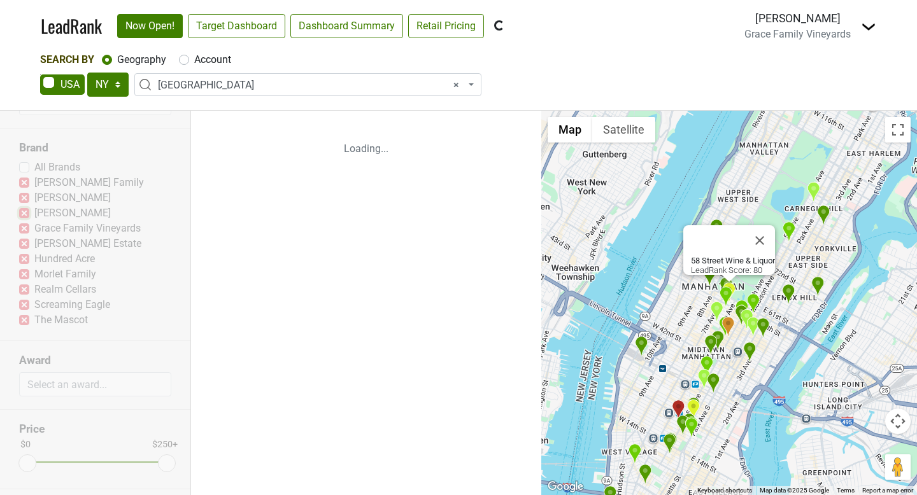
scroll to position [0, 0]
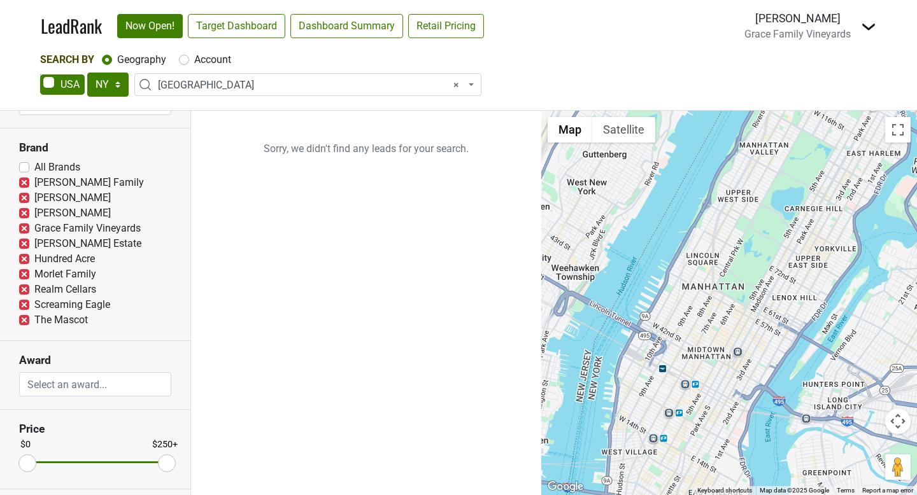
click at [34, 212] on label "[PERSON_NAME]" at bounding box center [72, 213] width 76 height 15
click at [25, 212] on input "[PERSON_NAME]" at bounding box center [24, 212] width 10 height 13
checkbox input "false"
click at [34, 241] on label "[PERSON_NAME] Estate" at bounding box center [87, 243] width 107 height 15
click at [25, 241] on input "[PERSON_NAME] Estate" at bounding box center [24, 242] width 10 height 13
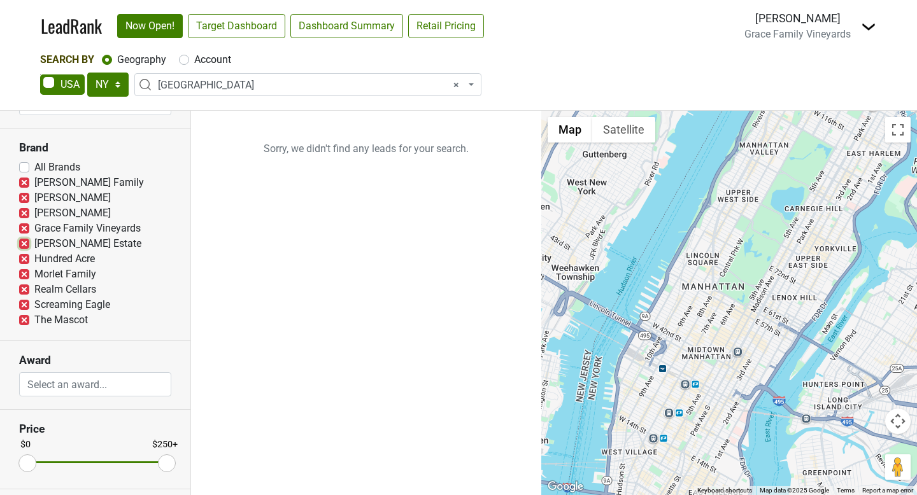
checkbox input "true"
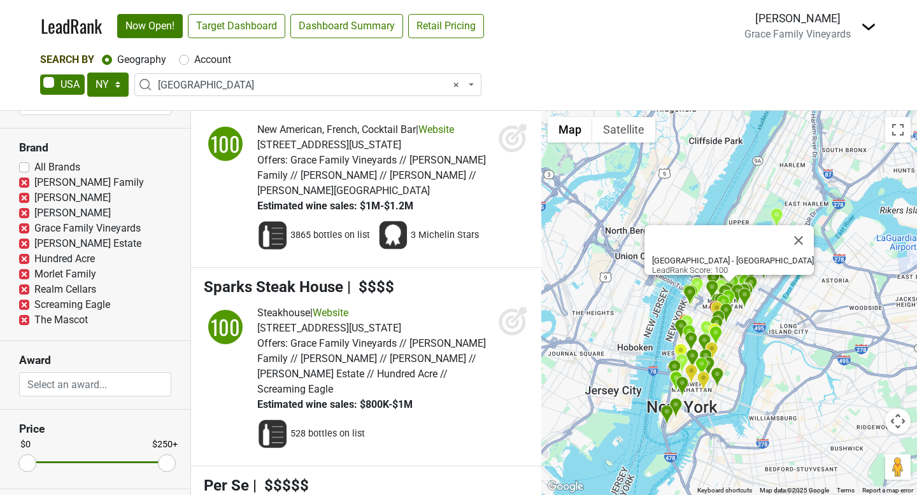
scroll to position [3067, 0]
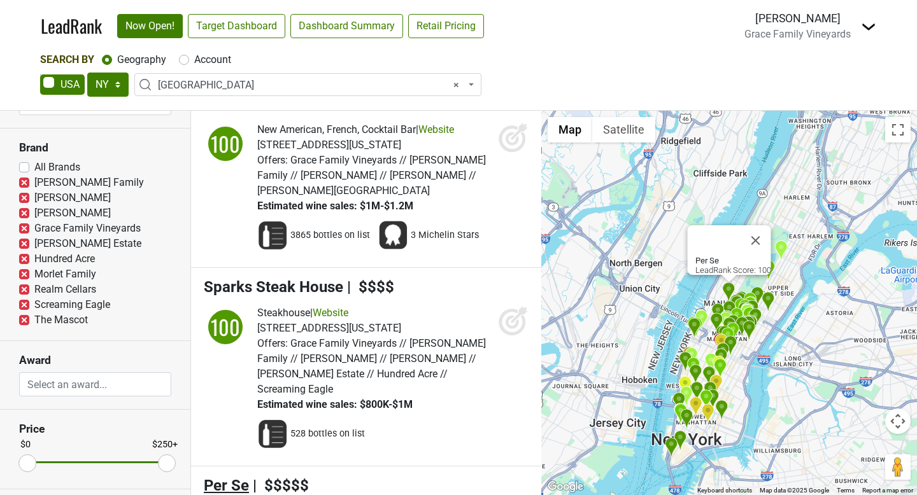
click at [235, 477] on span "Per Se" at bounding box center [226, 486] width 45 height 18
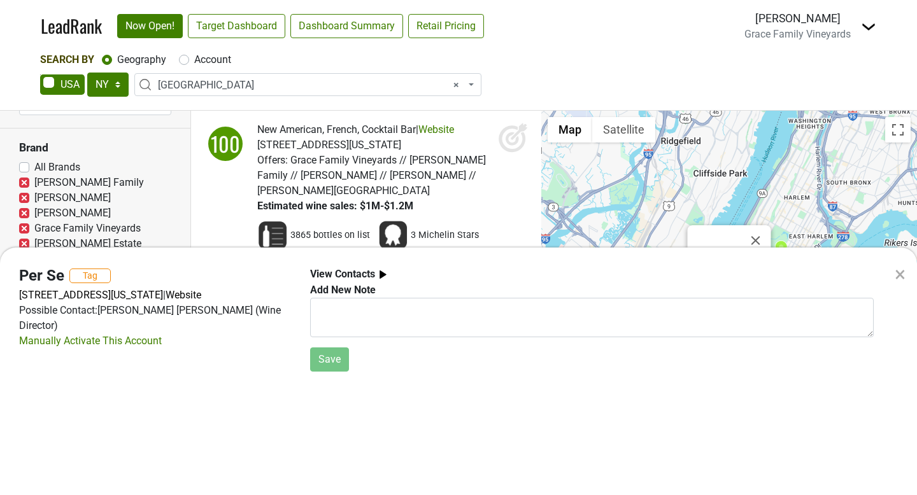
click at [905, 269] on div "×" at bounding box center [900, 274] width 11 height 31
